Goal: Entertainment & Leisure: Consume media (video, audio)

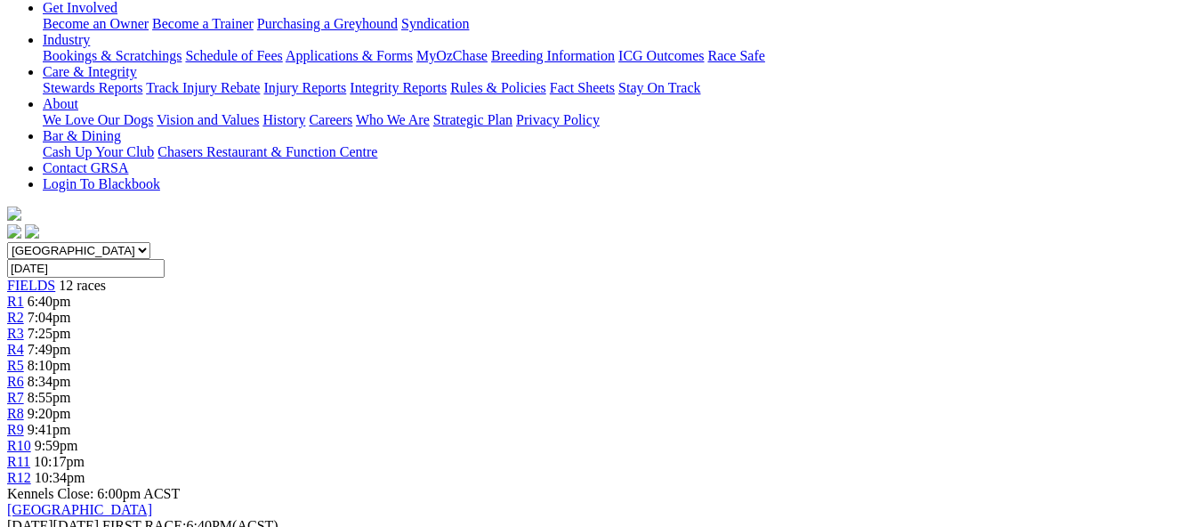
scroll to position [246, 0]
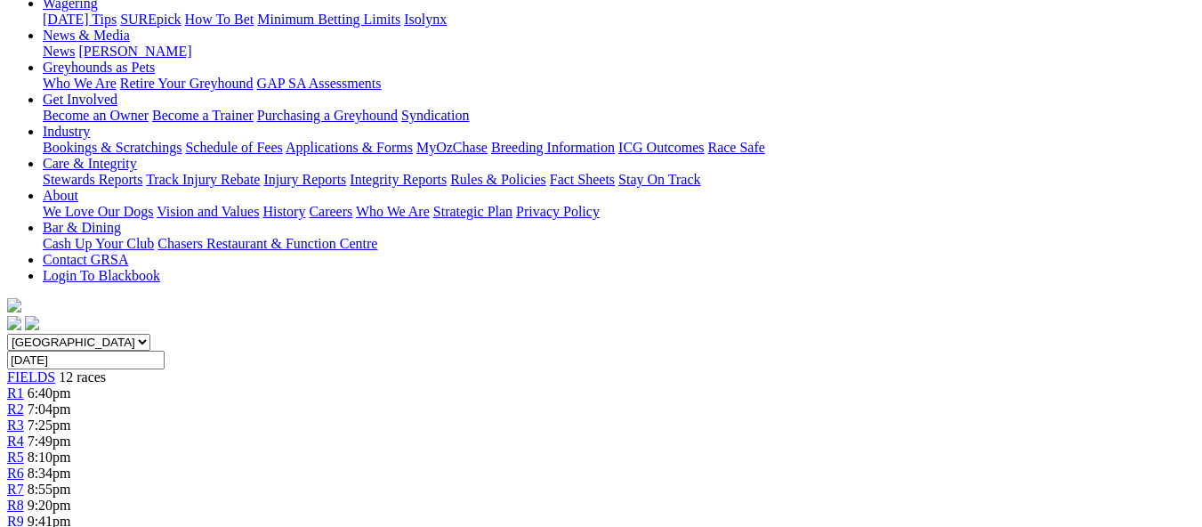
click at [450, 433] on div "R4 7:49pm" at bounding box center [601, 441] width 1188 height 16
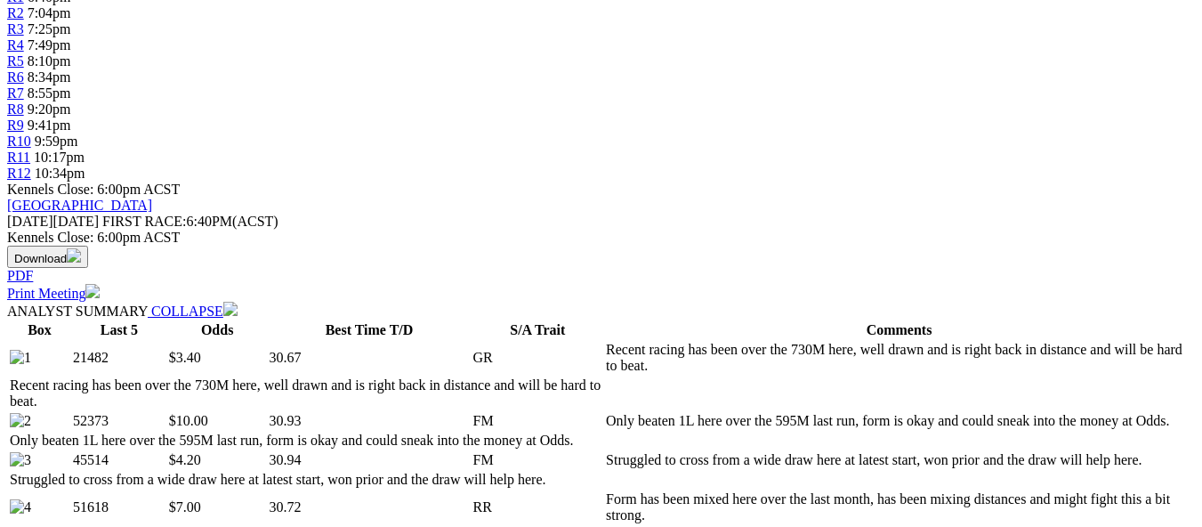
scroll to position [623, 0]
